Goal: Book appointment/travel/reservation

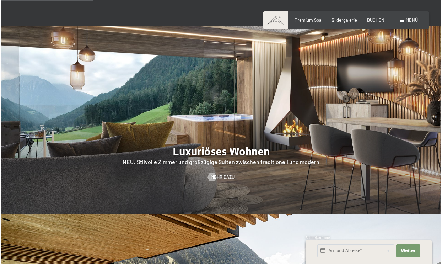
scroll to position [628, 0]
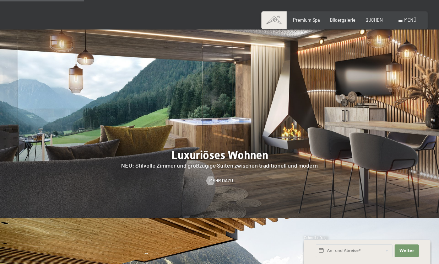
click at [417, 17] on div "Buchen Anfragen Premium Spa Bildergalerie BUCHEN Menü DE IT EN Gutschein Bilder…" at bounding box center [345, 20] width 144 height 6
click at [413, 20] on span "Menü" at bounding box center [411, 20] width 12 height 6
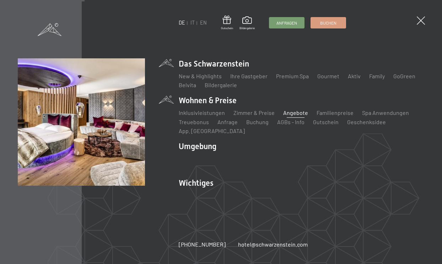
click at [285, 111] on link "Angebote" at bounding box center [295, 112] width 25 height 7
click at [245, 113] on link "Zimmer & Preise" at bounding box center [254, 112] width 41 height 7
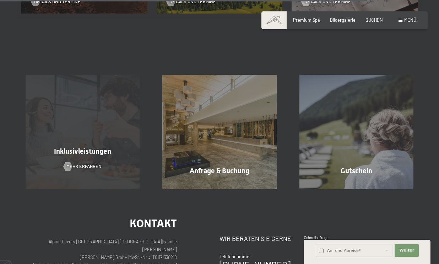
scroll to position [887, 0]
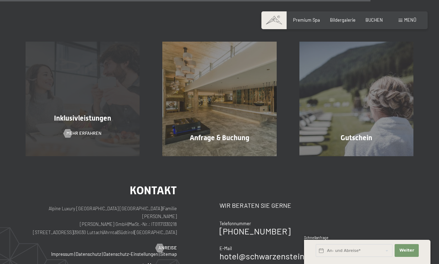
click at [103, 120] on span "Inklusivleistungen" at bounding box center [82, 118] width 57 height 9
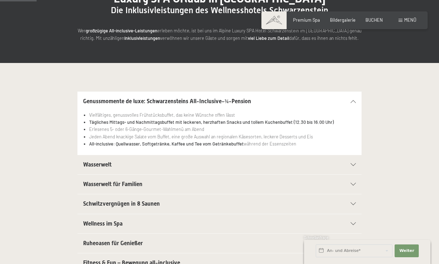
scroll to position [87, 0]
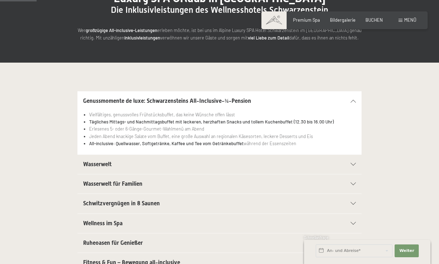
click at [138, 133] on li "Jeden Abend knackige Salate vom Buffet, eine große Auswahl an regionalen Käseso…" at bounding box center [222, 136] width 267 height 7
drag, startPoint x: 82, startPoint y: 137, endPoint x: 110, endPoint y: 150, distance: 31.0
click at [110, 150] on section "Genussmomente de luxe: Schwarzensteins All-Inclusive-¾-Pension Vielfältiges, ge…" at bounding box center [220, 122] width 284 height 63
click at [111, 147] on div "Vielfältiges, genussvolles Frühstücksbuffet, das keine Wünsche offen lässt Tägl…" at bounding box center [219, 132] width 273 height 43
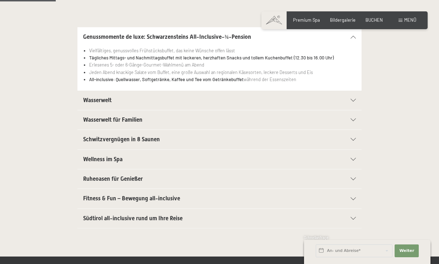
scroll to position [184, 0]
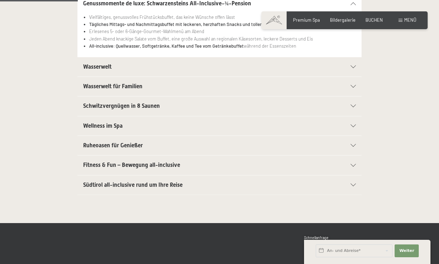
click at [136, 127] on h2 "Wellness im Spa" at bounding box center [206, 126] width 246 height 8
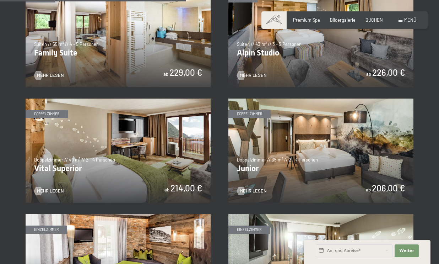
scroll to position [741, 0]
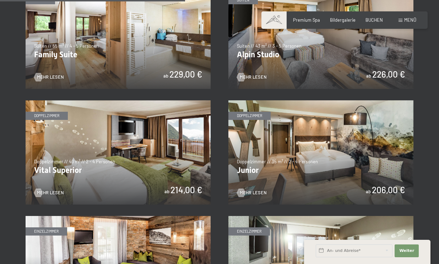
click at [293, 132] on img at bounding box center [321, 152] width 185 height 104
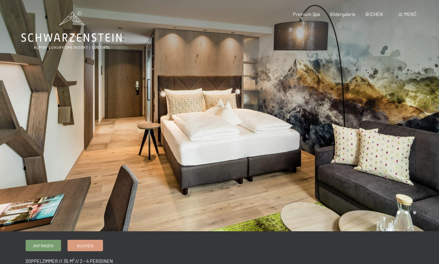
click at [302, 127] on div at bounding box center [330, 115] width 220 height 231
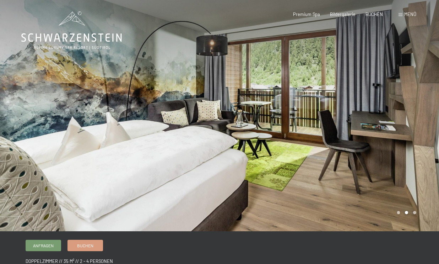
click at [302, 127] on div at bounding box center [330, 115] width 220 height 231
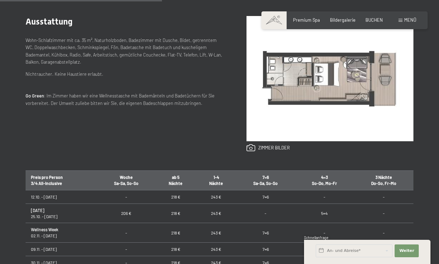
drag, startPoint x: 221, startPoint y: 212, endPoint x: 209, endPoint y: 215, distance: 13.2
click at [209, 216] on td "243 €" at bounding box center [216, 213] width 41 height 20
click at [211, 199] on td "243 €" at bounding box center [216, 197] width 41 height 14
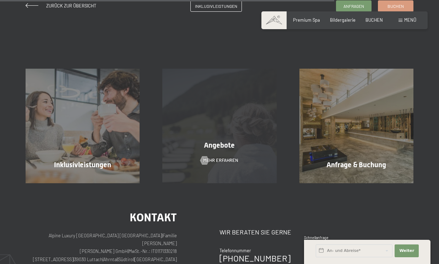
scroll to position [628, 0]
